Goal: Task Accomplishment & Management: Manage account settings

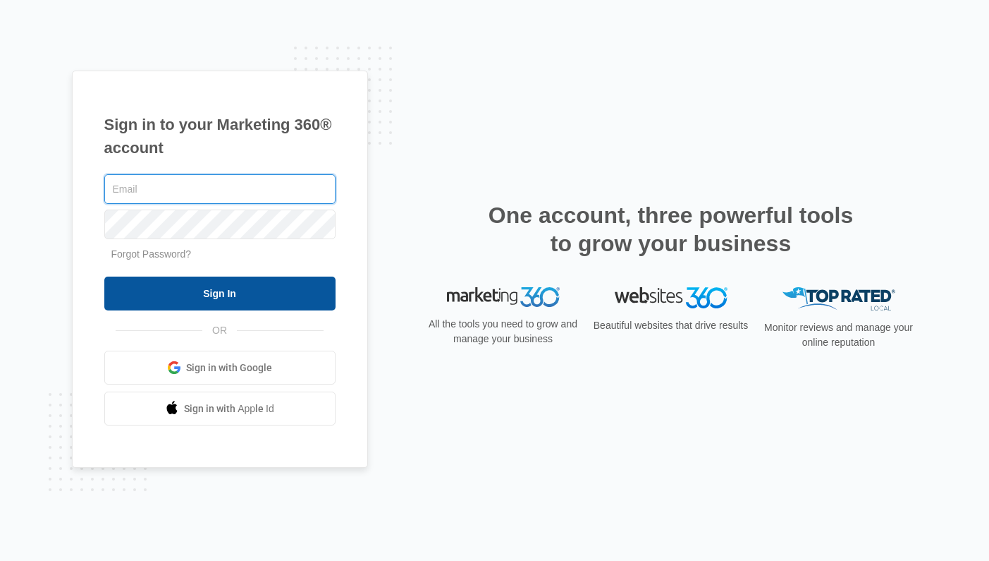
type input "[PERSON_NAME][EMAIL_ADDRESS][PERSON_NAME][DOMAIN_NAME]"
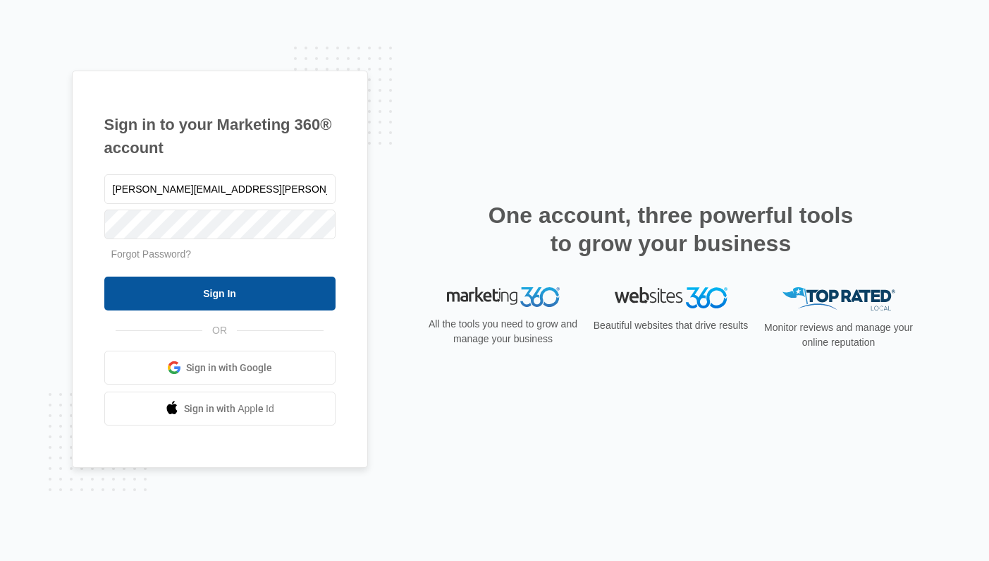
click at [257, 293] on input "Sign In" at bounding box center [219, 293] width 231 height 34
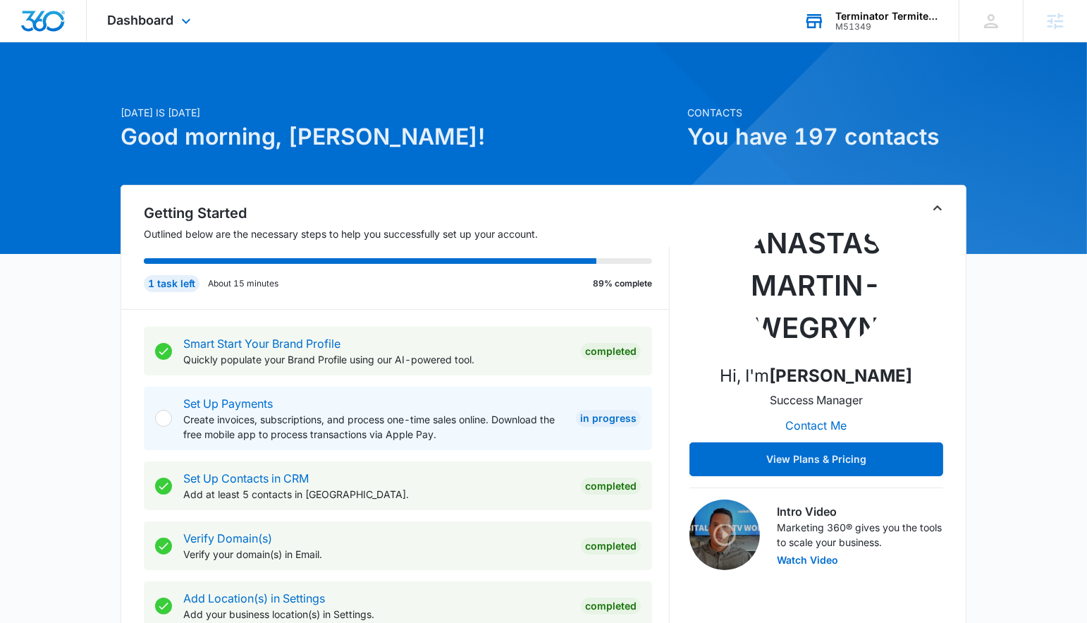
click at [927, 12] on div "Terminator Termite & Pest Control" at bounding box center [887, 16] width 103 height 11
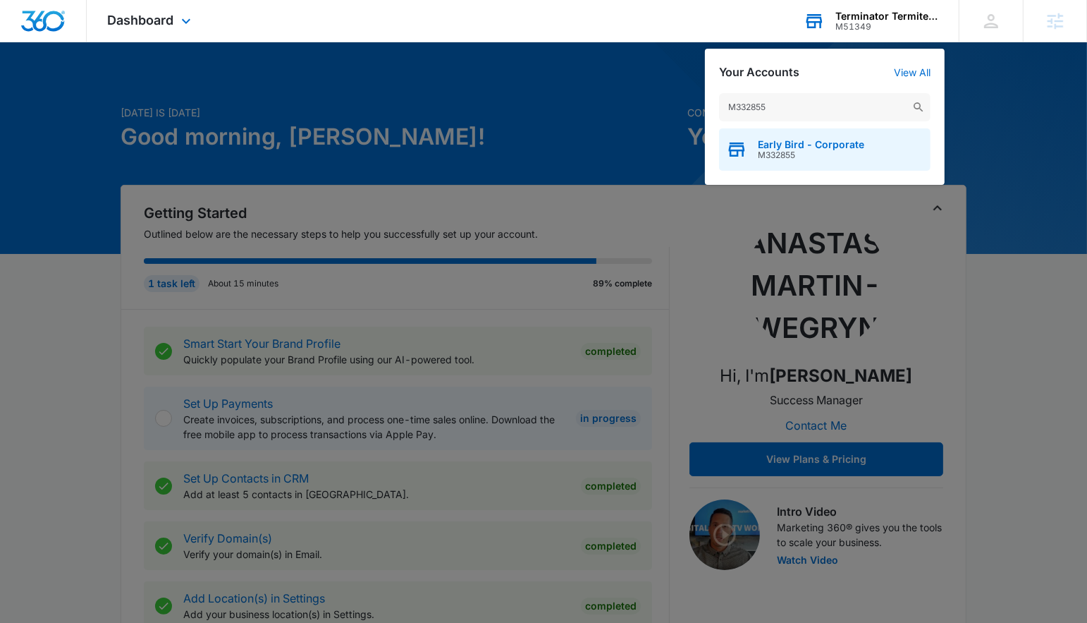
type input "M332855"
click at [805, 137] on div "Early Bird - Corporate M332855" at bounding box center [825, 149] width 212 height 42
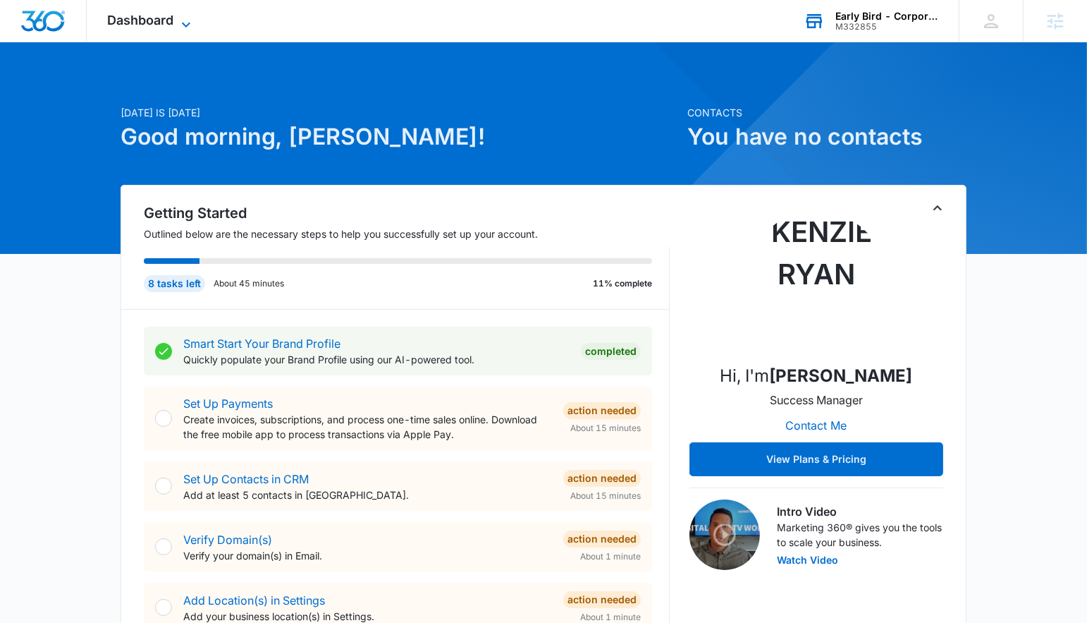
click at [139, 20] on span "Dashboard" at bounding box center [141, 20] width 66 height 15
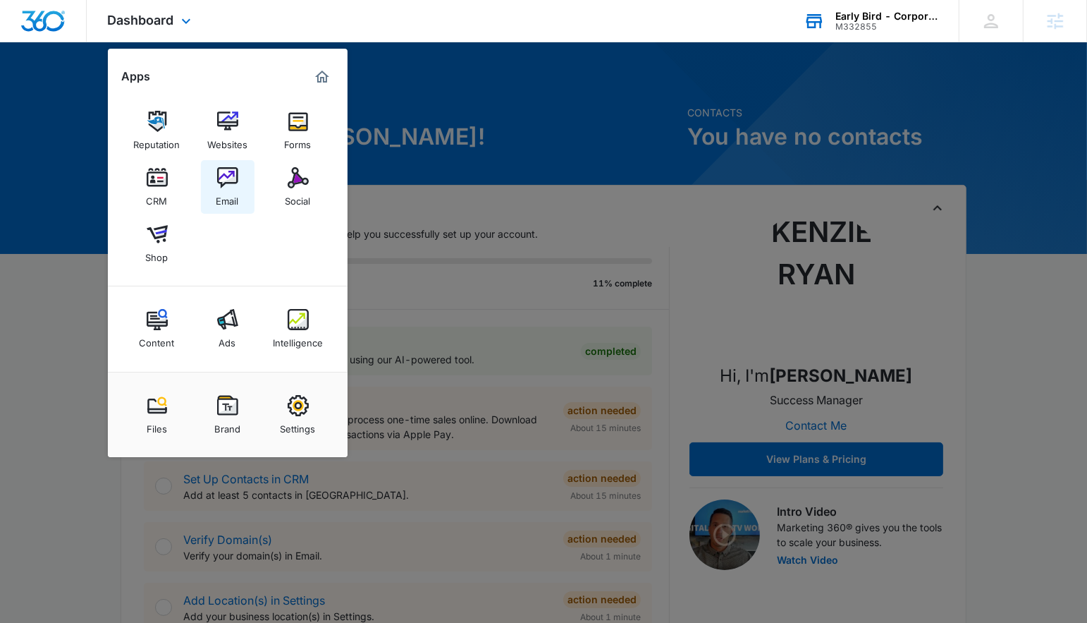
click at [226, 198] on div "Email" at bounding box center [227, 197] width 23 height 18
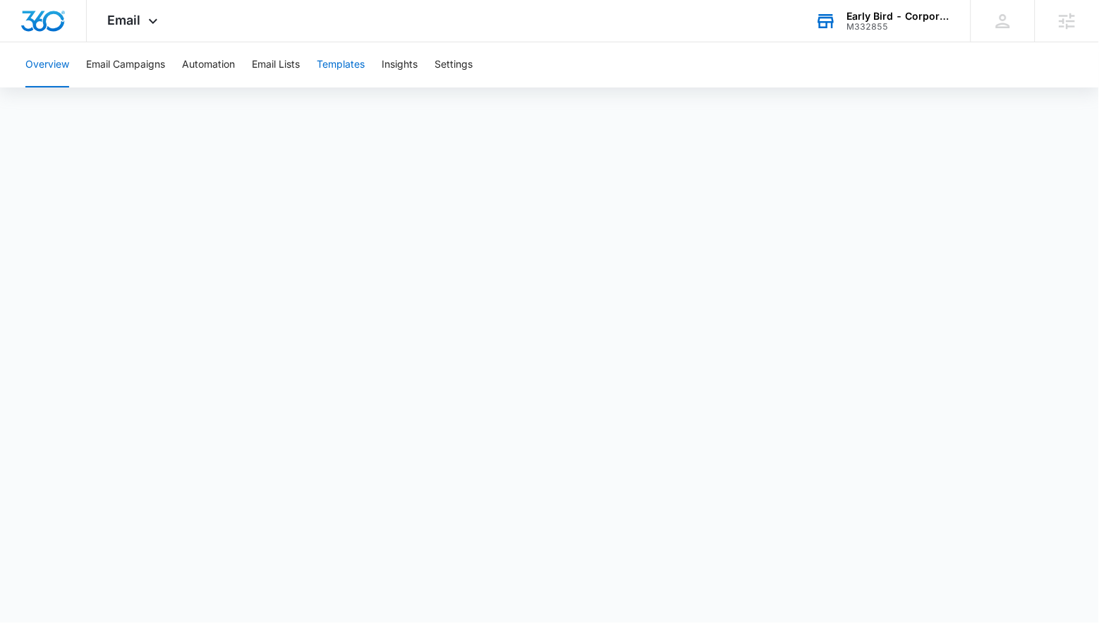
click at [344, 84] on button "Templates" at bounding box center [341, 64] width 48 height 45
click at [142, 75] on button "Email Campaigns" at bounding box center [125, 64] width 79 height 45
click at [197, 48] on button "Automation" at bounding box center [208, 64] width 53 height 45
click at [349, 73] on button "Templates" at bounding box center [341, 64] width 48 height 45
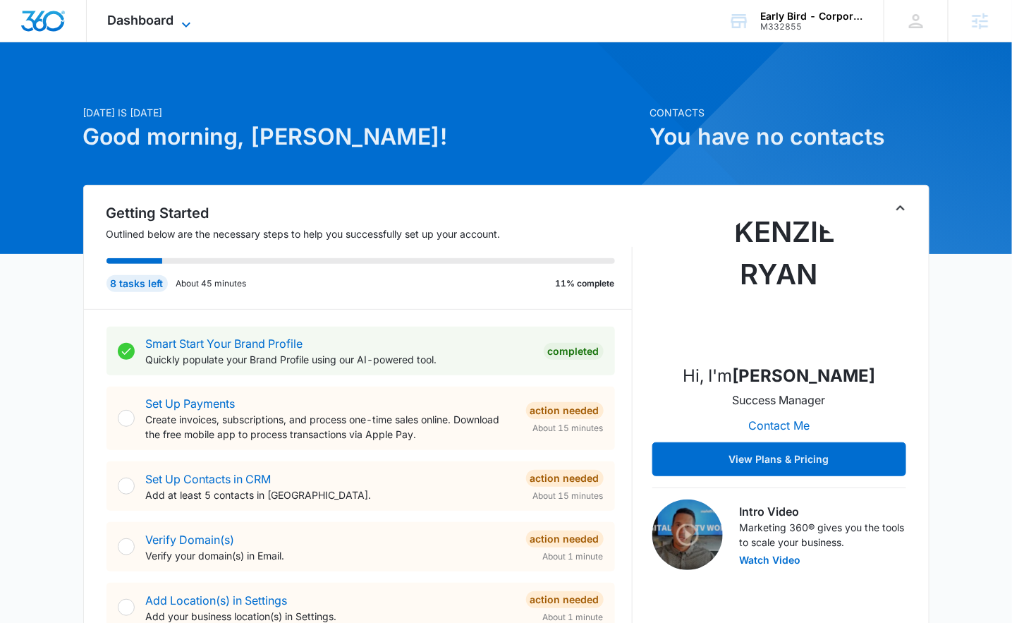
click at [178, 16] on icon at bounding box center [186, 24] width 17 height 17
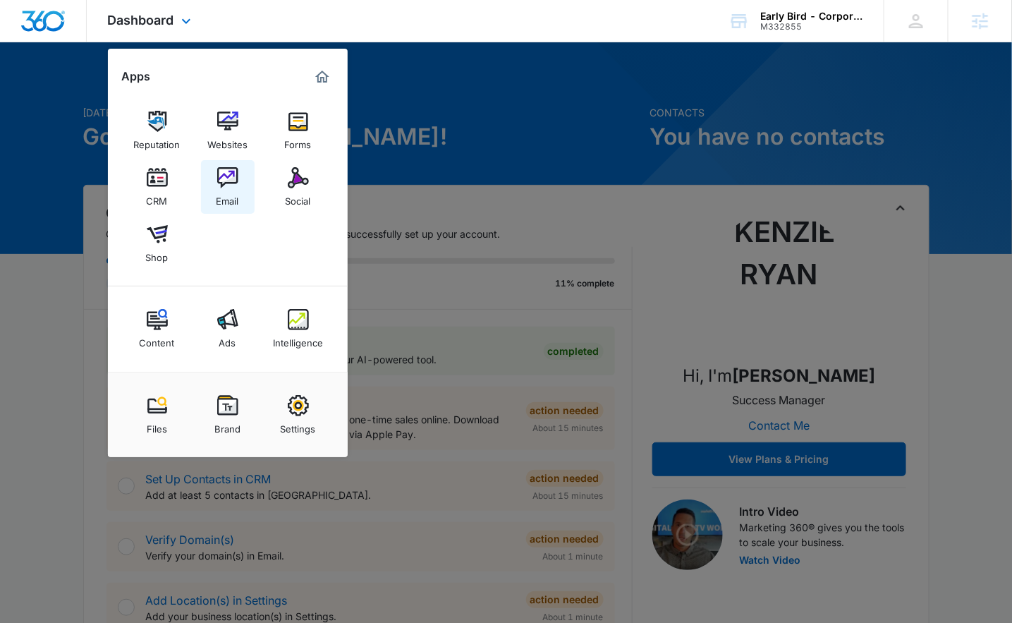
click at [226, 180] on img at bounding box center [227, 177] width 21 height 21
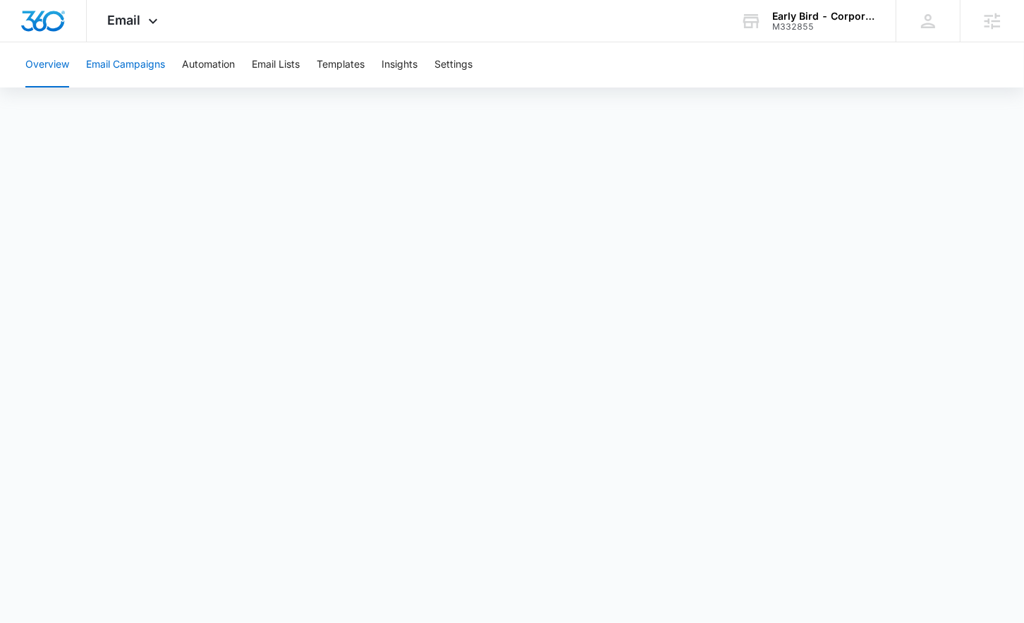
click at [152, 68] on button "Email Campaigns" at bounding box center [125, 64] width 79 height 45
click at [219, 78] on button "Automation" at bounding box center [208, 64] width 53 height 45
click at [151, 58] on button "Email Campaigns" at bounding box center [125, 64] width 79 height 45
click at [224, 52] on button "Automation" at bounding box center [208, 64] width 53 height 45
click at [346, 57] on button "Templates" at bounding box center [341, 64] width 48 height 45
